Goal: Information Seeking & Learning: Learn about a topic

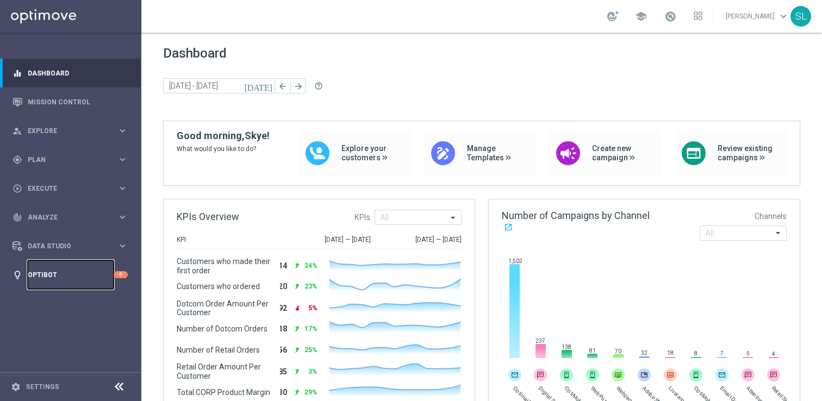
click at [58, 275] on link "Optibot" at bounding box center [71, 275] width 86 height 29
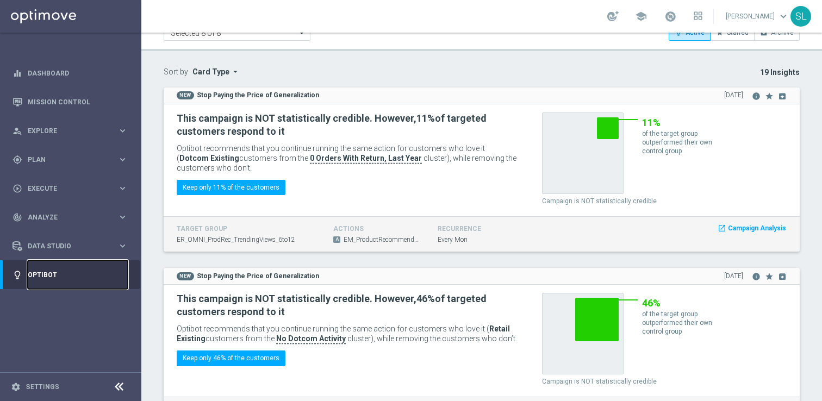
scroll to position [57, 0]
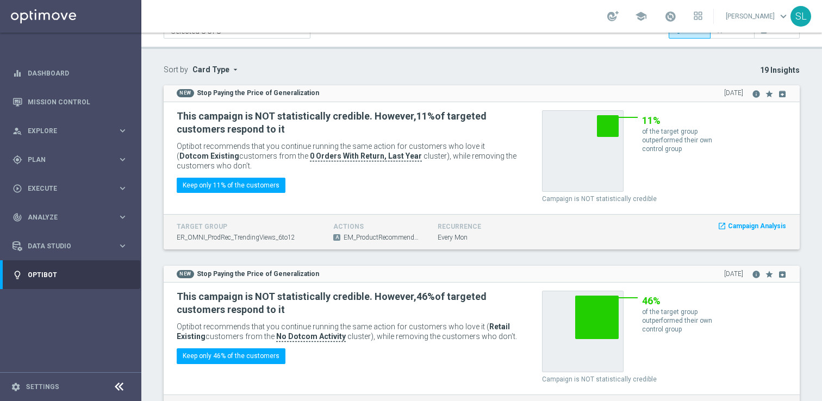
click at [320, 72] on div "19 Insights" at bounding box center [564, 74] width 490 height 18
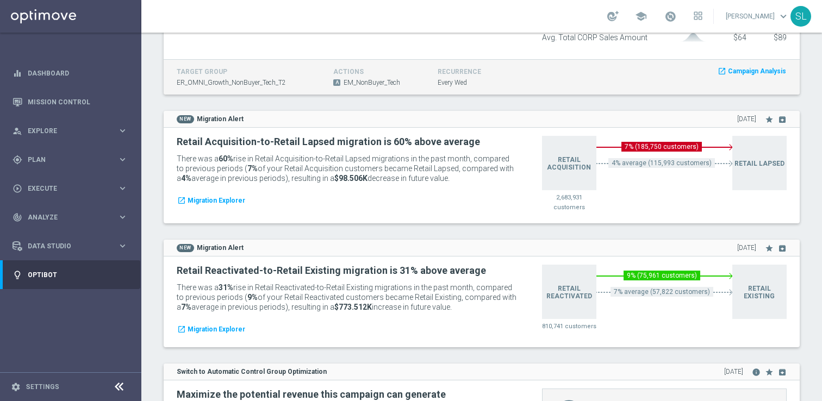
scroll to position [3088, 0]
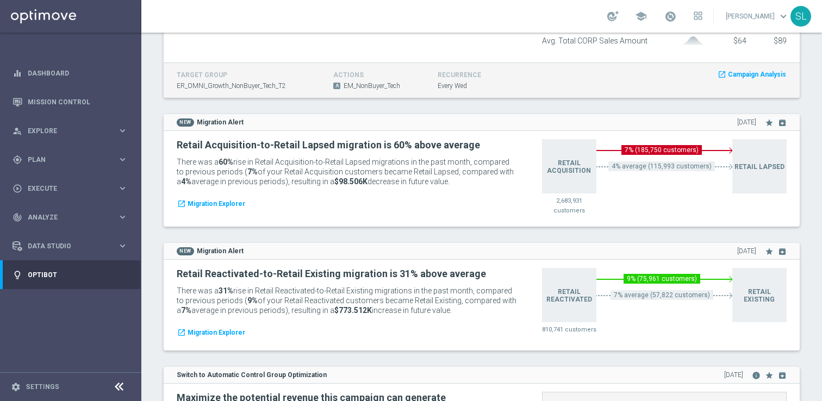
click at [256, 122] on div "NEW Migration Alert [DATE] star archive" at bounding box center [482, 122] width 610 height 10
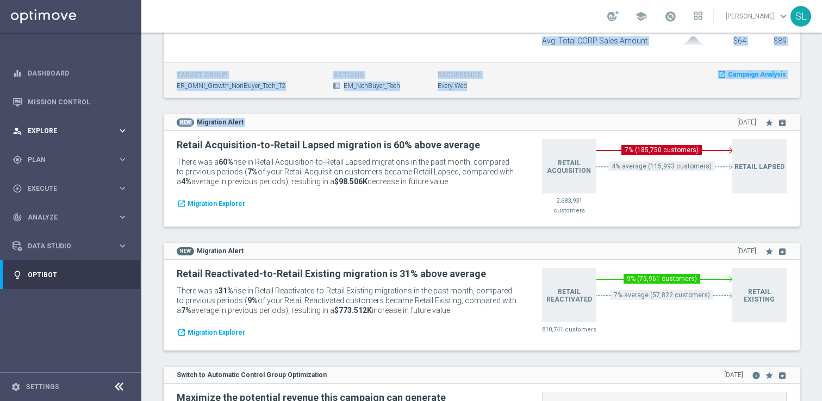
drag, startPoint x: 256, startPoint y: 122, endPoint x: 133, endPoint y: 121, distance: 123.5
click at [133, 121] on main "equalizer Dashboard Mission Control" at bounding box center [411, 200] width 822 height 401
click at [261, 114] on div "NEW Migration Alert [DATE] star archive" at bounding box center [482, 122] width 636 height 17
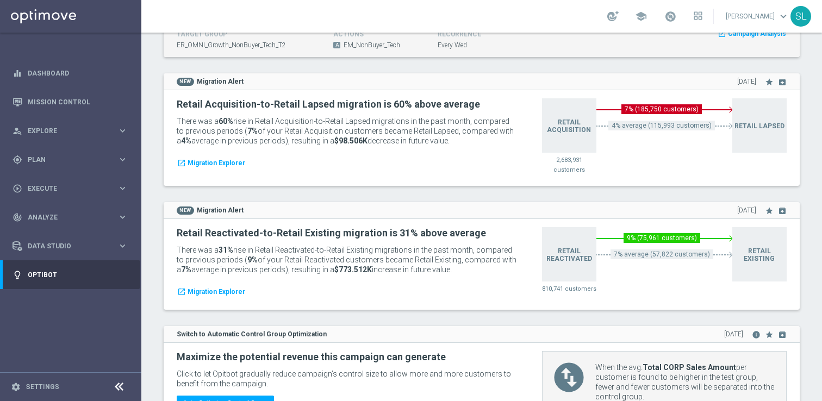
scroll to position [3128, 0]
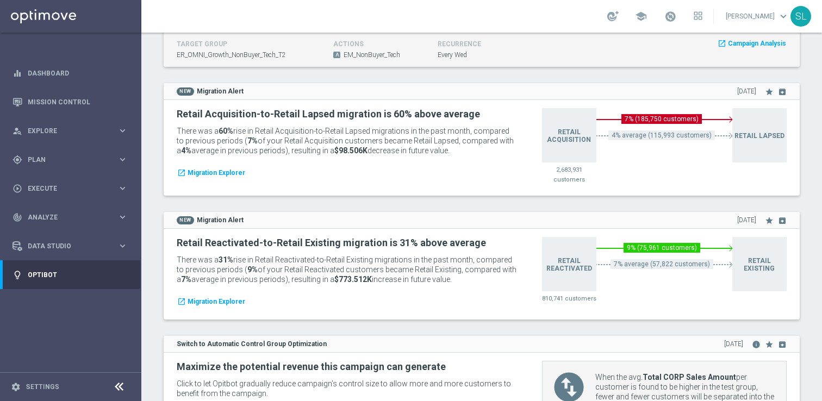
click at [118, 385] on icon at bounding box center [119, 387] width 13 height 13
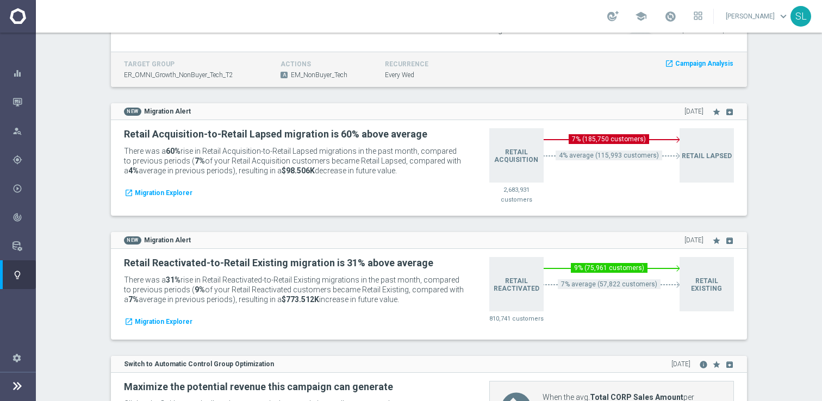
scroll to position [3101, 0]
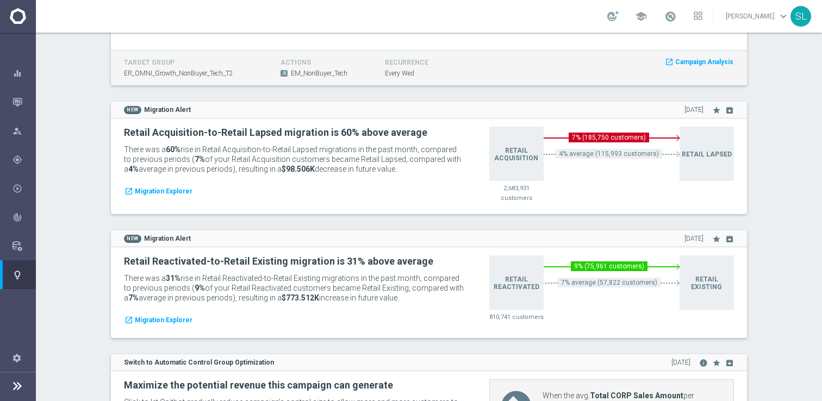
click at [202, 345] on div "NEW Migration Alert [DATE] star archive Retail Reactivated-to-Retail Existing m…" at bounding box center [429, 293] width 653 height 124
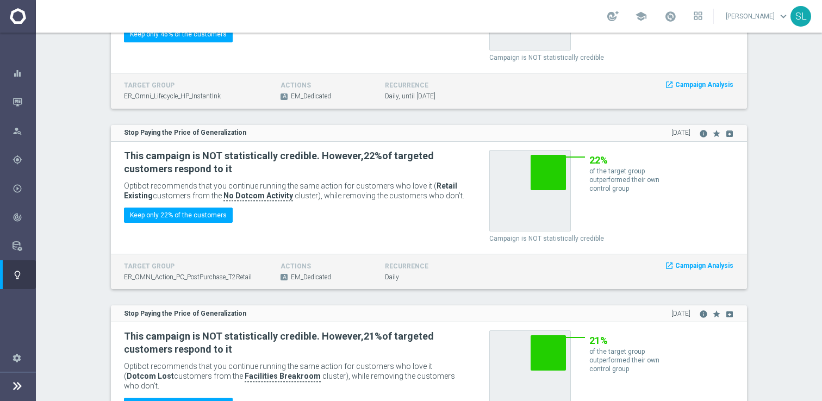
scroll to position [0, 0]
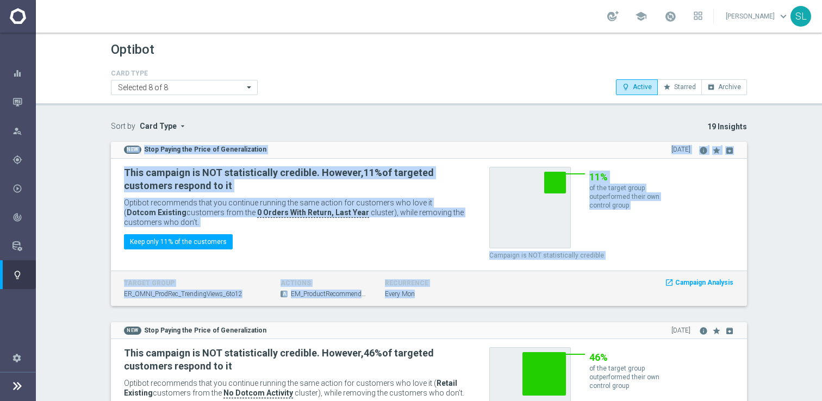
drag, startPoint x: 447, startPoint y: 293, endPoint x: 101, endPoint y: 146, distance: 375.5
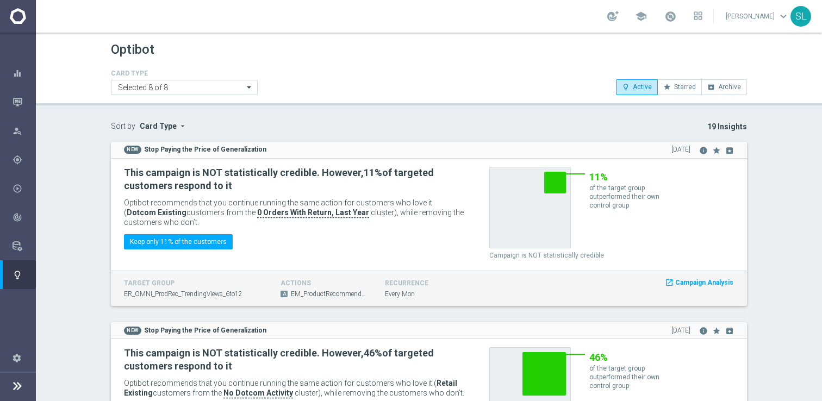
click at [466, 283] on h4 "recurrence" at bounding box center [429, 284] width 88 height 8
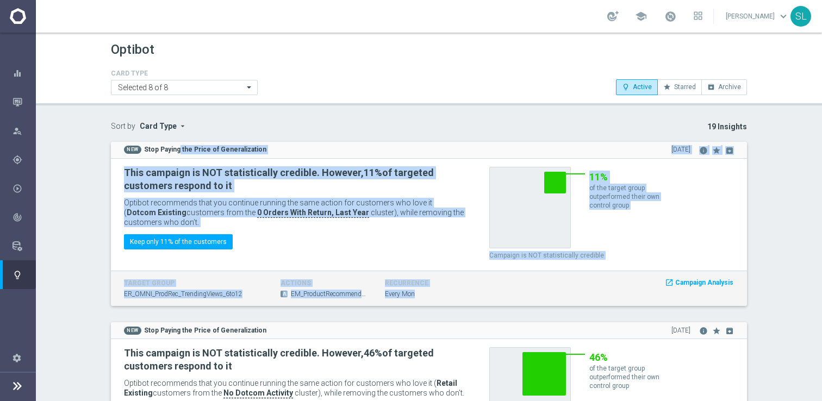
drag, startPoint x: 437, startPoint y: 298, endPoint x: 178, endPoint y: 154, distance: 296.3
click at [178, 154] on div "NEW Stop Paying the Price of Generalization [DATE] info star archive This campa…" at bounding box center [429, 224] width 636 height 165
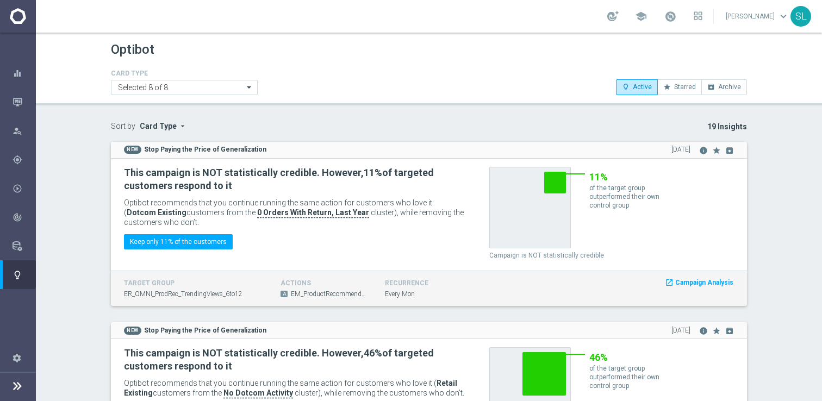
click at [121, 146] on div "NEW Stop Paying the Price of Generalization [DATE] info star archive" at bounding box center [429, 150] width 636 height 17
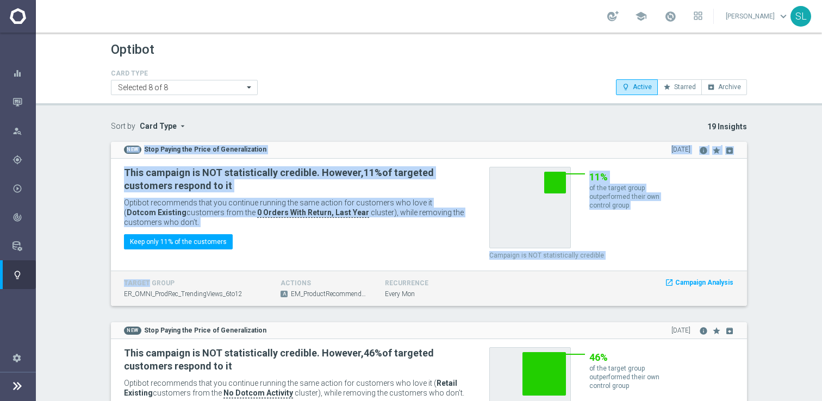
drag, startPoint x: 121, startPoint y: 146, endPoint x: 550, endPoint y: 297, distance: 454.8
click at [550, 297] on div "NEW Stop Paying the Price of Generalization [DATE] info star archive This campa…" at bounding box center [429, 224] width 636 height 165
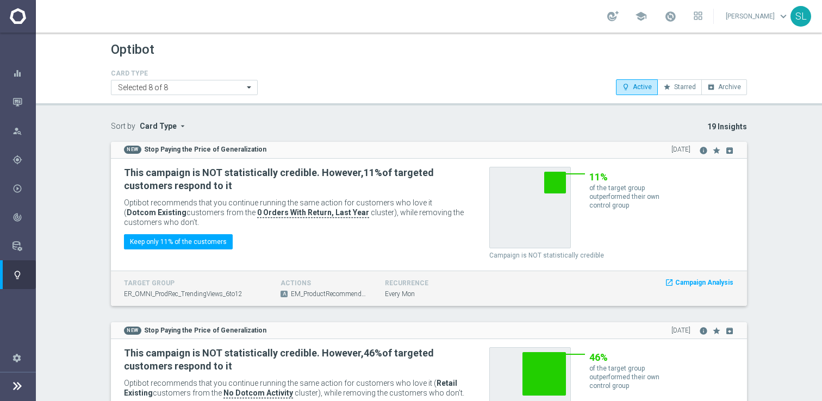
click at [179, 222] on p "Optibot recommends that you continue running the same action for customers who …" at bounding box center [294, 212] width 341 height 29
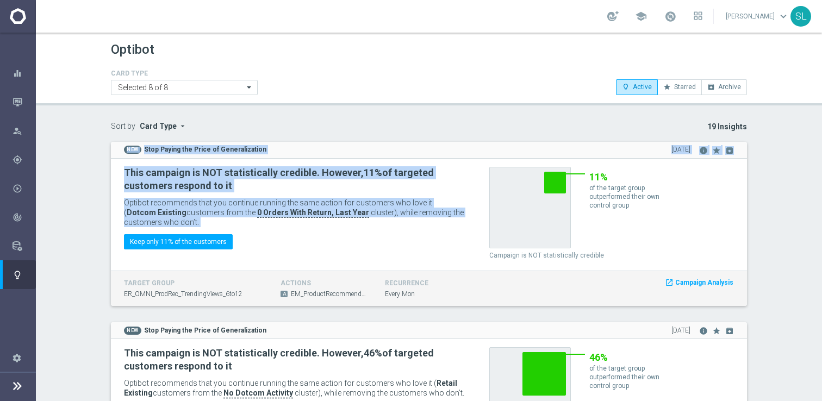
drag, startPoint x: 179, startPoint y: 222, endPoint x: 113, endPoint y: 146, distance: 101.0
click at [113, 146] on div "NEW Stop Paying the Price of Generalization [DATE] info star archive This campa…" at bounding box center [429, 224] width 636 height 165
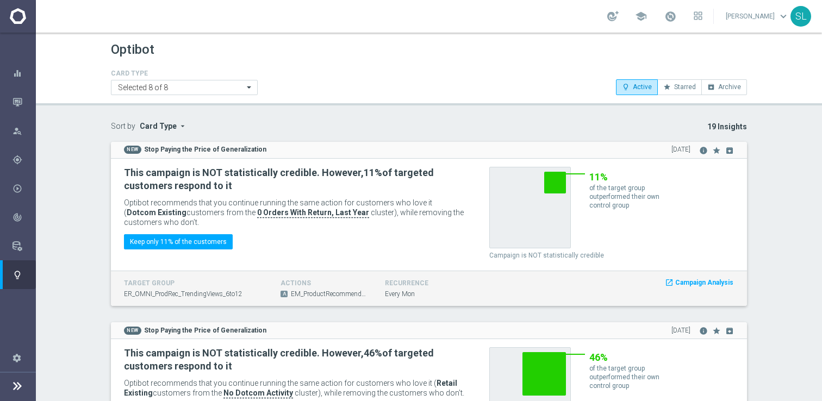
click at [166, 221] on p "Optibot recommends that you continue running the same action for customers who …" at bounding box center [294, 212] width 341 height 29
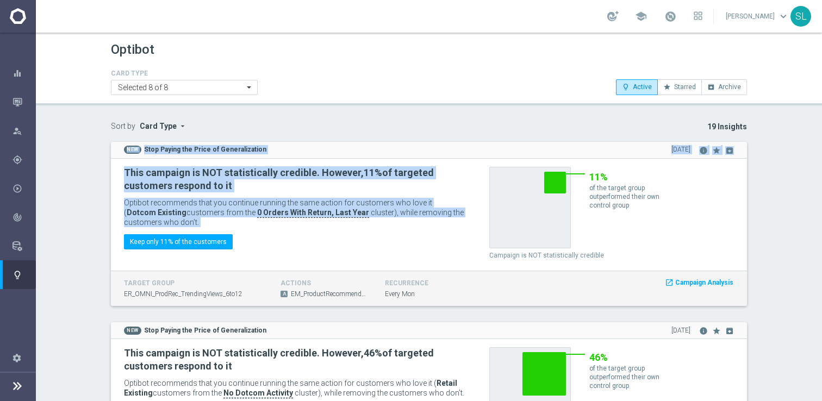
drag, startPoint x: 166, startPoint y: 221, endPoint x: 120, endPoint y: 146, distance: 88.9
click at [120, 146] on div "NEW Stop Paying the Price of Generalization [DATE] info star archive This campa…" at bounding box center [429, 224] width 636 height 165
click at [120, 146] on div "NEW Stop Paying the Price of Generalization [DATE] info star archive" at bounding box center [429, 150] width 636 height 17
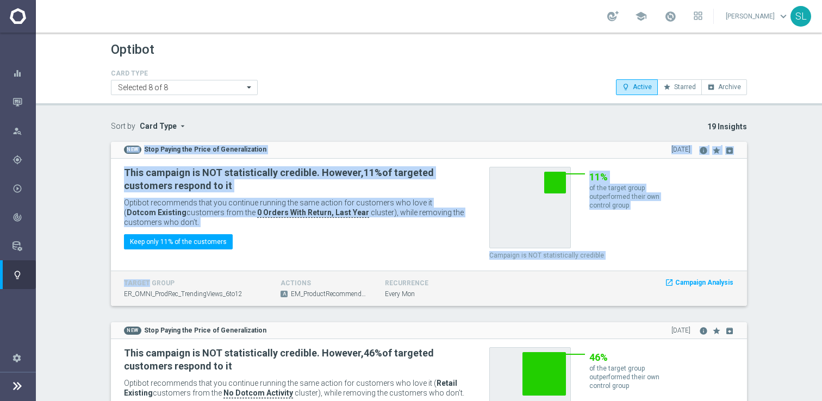
drag, startPoint x: 120, startPoint y: 146, endPoint x: 448, endPoint y: 302, distance: 363.5
click at [448, 302] on div "NEW Stop Paying the Price of Generalization [DATE] info star archive This campa…" at bounding box center [429, 224] width 636 height 165
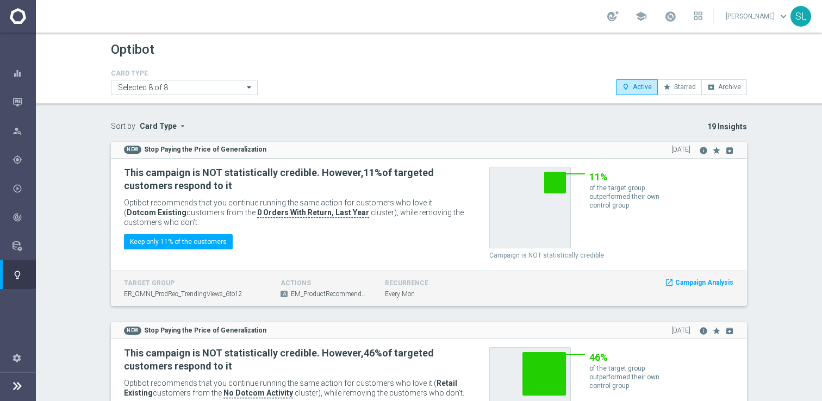
click at [723, 304] on div "target group ER_OMNI_ProdRec_TrendingViews_6to12 actions A EM_ProductRecommenda…" at bounding box center [429, 289] width 636 height 36
drag, startPoint x: 722, startPoint y: 298, endPoint x: 391, endPoint y: 290, distance: 330.8
click at [289, 266] on div "NEW Stop Paying the Price of Generalization [DATE] info star archive This campa…" at bounding box center [429, 224] width 636 height 165
click at [448, 296] on div "recurrence Every Mon" at bounding box center [429, 291] width 88 height 22
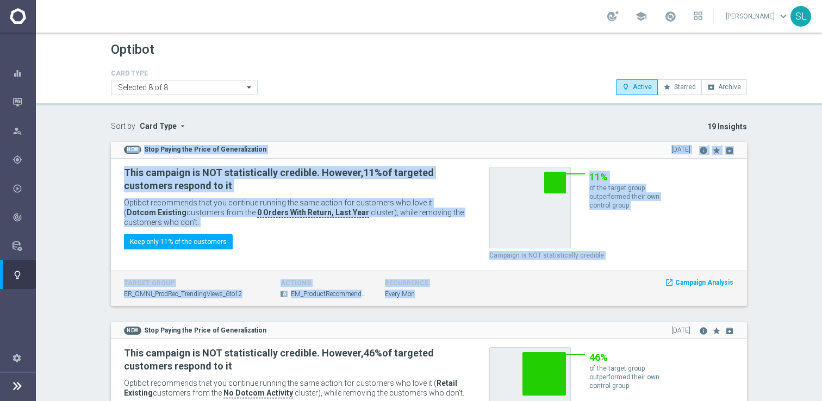
drag, startPoint x: 448, startPoint y: 296, endPoint x: 113, endPoint y: 135, distance: 371.7
click at [344, 134] on div "19 Insights" at bounding box center [511, 131] width 490 height 18
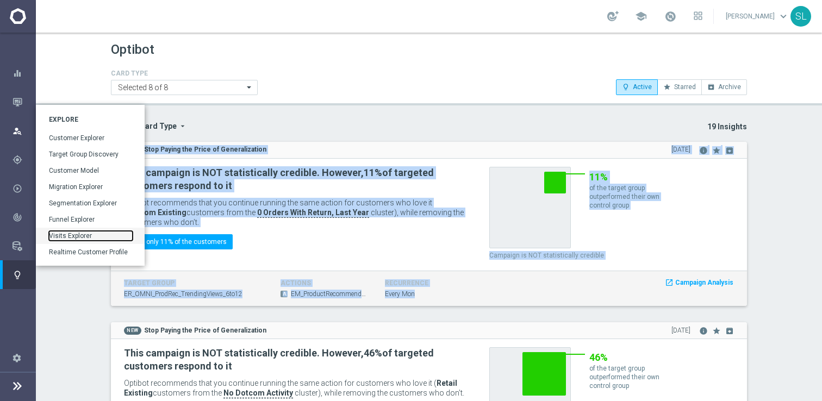
click at [79, 233] on link "Visits Explorer" at bounding box center [91, 236] width 84 height 10
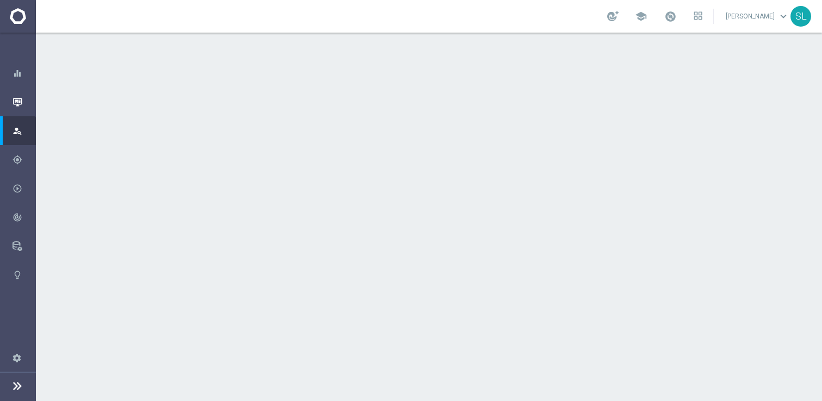
click at [18, 108] on div "Mission Control" at bounding box center [24, 102] width 23 height 29
click at [16, 101] on icon "button" at bounding box center [18, 102] width 10 height 10
